Goal: Use online tool/utility: Utilize a website feature to perform a specific function

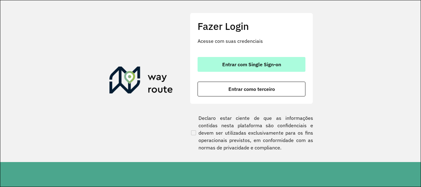
click at [263, 62] on span "Entrar com Single Sign-on" at bounding box center [251, 64] width 59 height 5
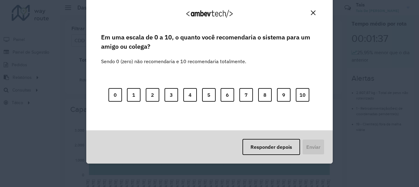
click at [313, 13] on img "Close" at bounding box center [313, 12] width 5 height 5
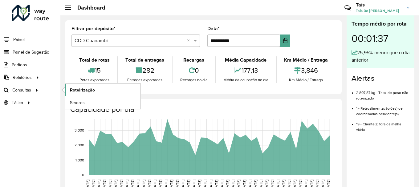
click at [80, 90] on span "Roteirização" at bounding box center [82, 90] width 25 height 6
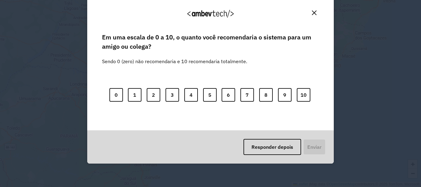
click at [317, 11] on button "Close" at bounding box center [314, 13] width 10 height 10
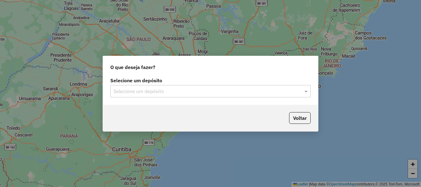
click at [266, 92] on input "text" at bounding box center [204, 91] width 182 height 7
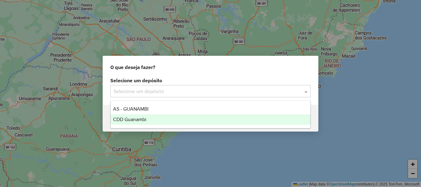
click at [125, 122] on div "CDD Guanambi" at bounding box center [211, 119] width 200 height 10
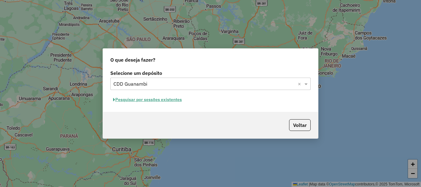
click at [159, 98] on button "Pesquisar por sessões existentes" at bounding box center [147, 100] width 74 height 10
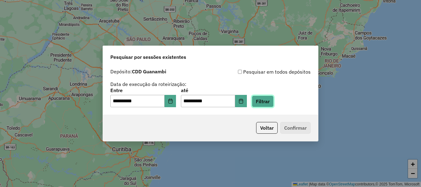
click at [274, 103] on button "Filtrar" at bounding box center [263, 102] width 22 height 12
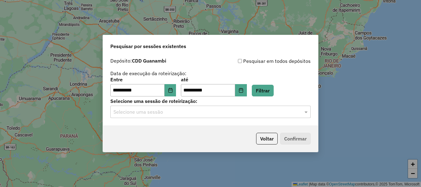
click at [252, 112] on input "text" at bounding box center [204, 111] width 182 height 7
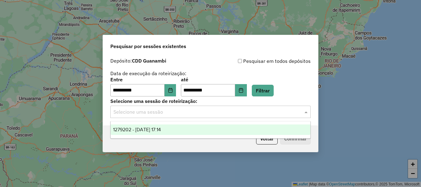
click at [172, 134] on div "1279202 - [DATE] 17:14" at bounding box center [211, 130] width 200 height 10
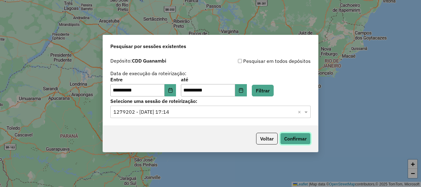
click at [295, 140] on button "Confirmar" at bounding box center [295, 139] width 31 height 12
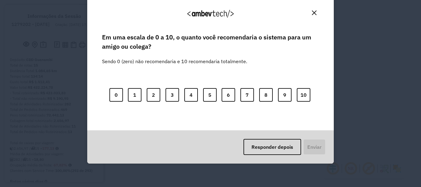
click at [313, 15] on button "Close" at bounding box center [314, 13] width 10 height 10
